Goal: Information Seeking & Learning: Learn about a topic

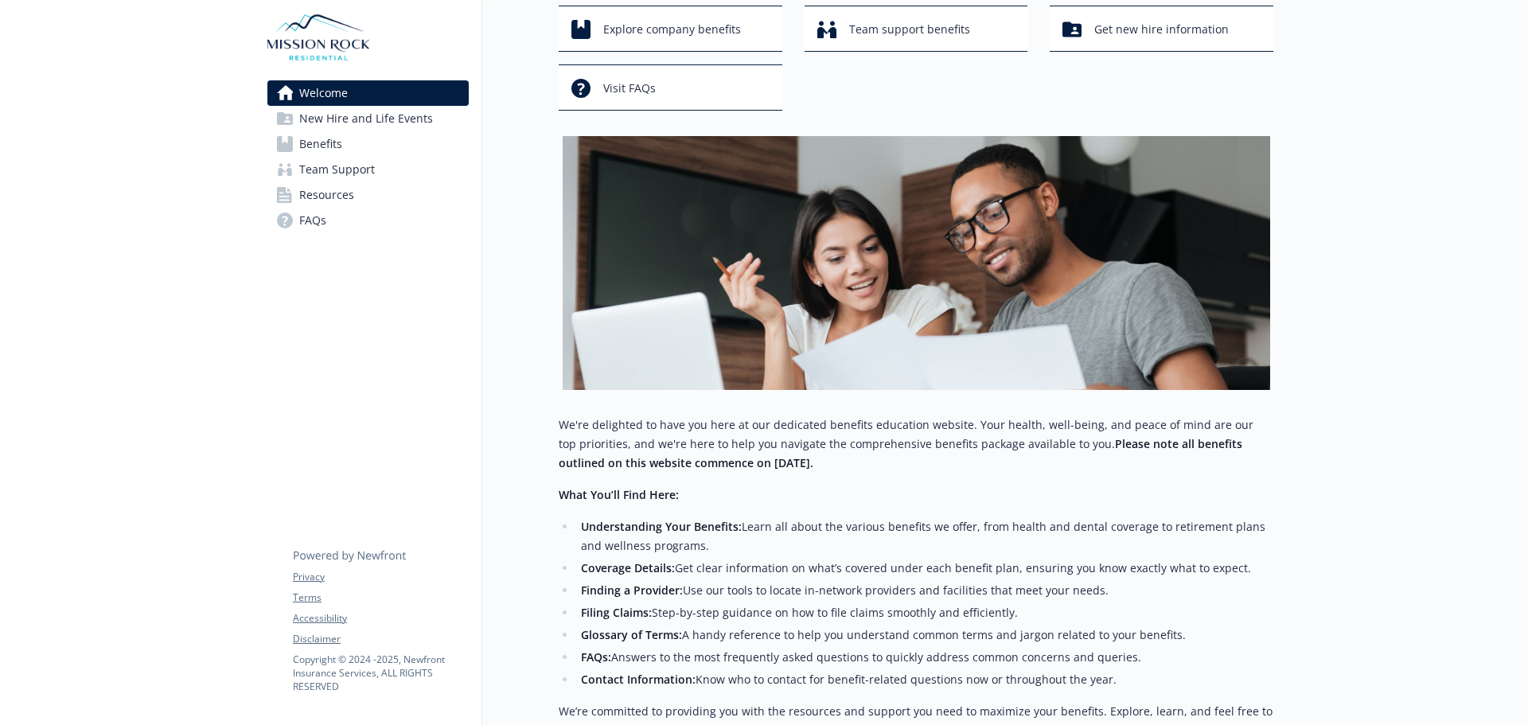
scroll to position [239, 0]
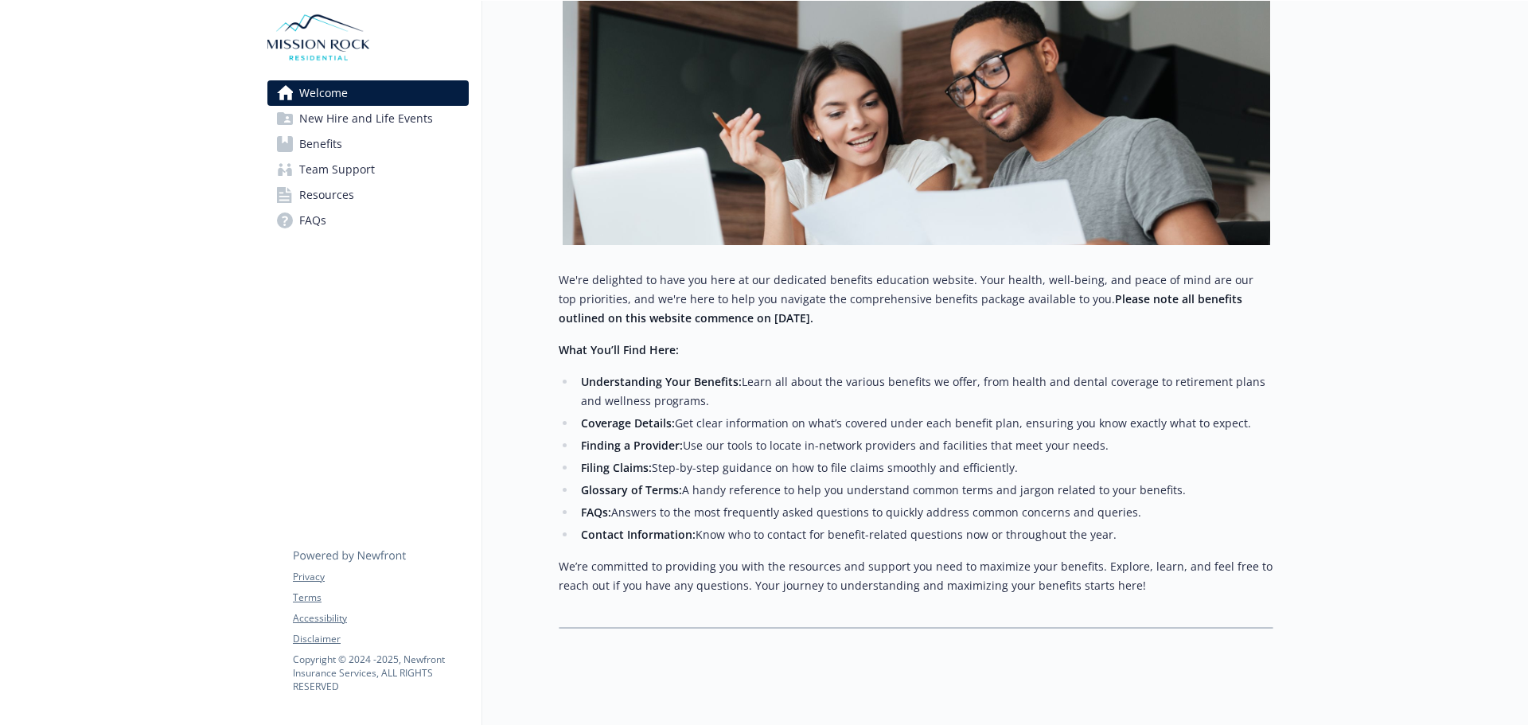
click at [341, 143] on span "Benefits" at bounding box center [320, 143] width 43 height 25
